Goal: Find contact information: Find contact information

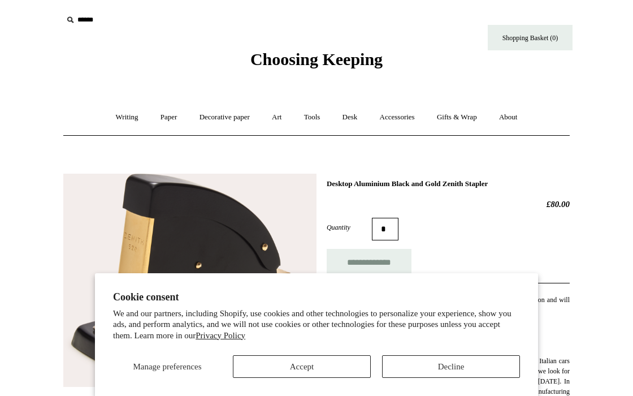
click at [426, 363] on button "Decline" at bounding box center [451, 366] width 138 height 23
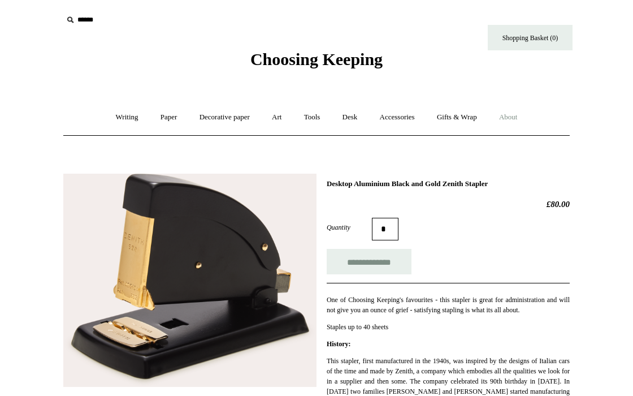
click at [523, 118] on link "About +" at bounding box center [508, 117] width 39 height 30
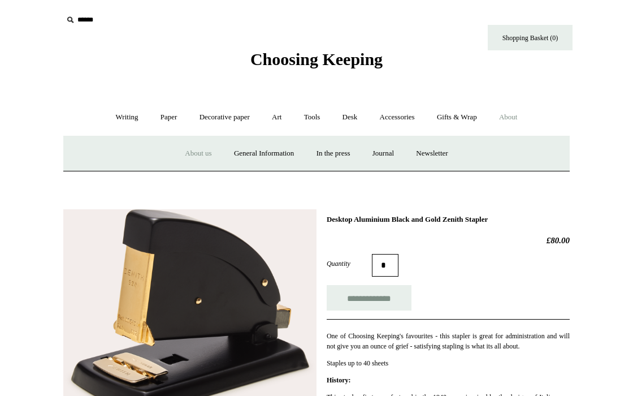
click at [183, 151] on link "About us" at bounding box center [198, 153] width 47 height 30
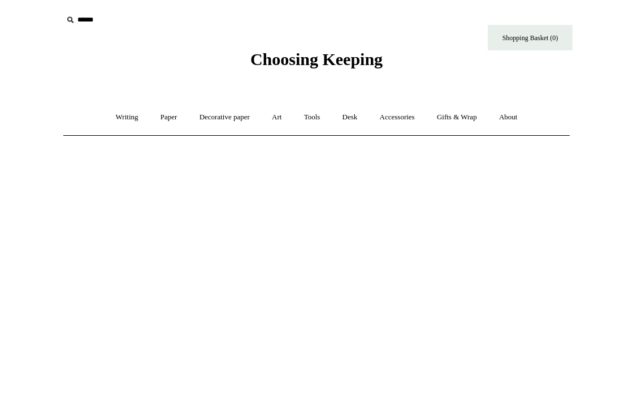
scroll to position [-1, 0]
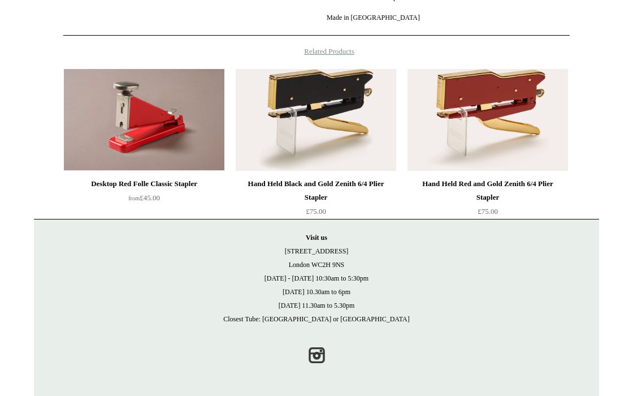
scroll to position [628, 0]
drag, startPoint x: 348, startPoint y: 263, endPoint x: 293, endPoint y: 252, distance: 56.1
click at [293, 252] on p "Visit [GEOGRAPHIC_DATA][STREET_ADDRESS] [DATE] - [DATE] 10:30am to 5:30pm [DATE…" at bounding box center [316, 278] width 543 height 95
copy p "[STREET_ADDRESS]"
